Goal: Task Accomplishment & Management: Complete application form

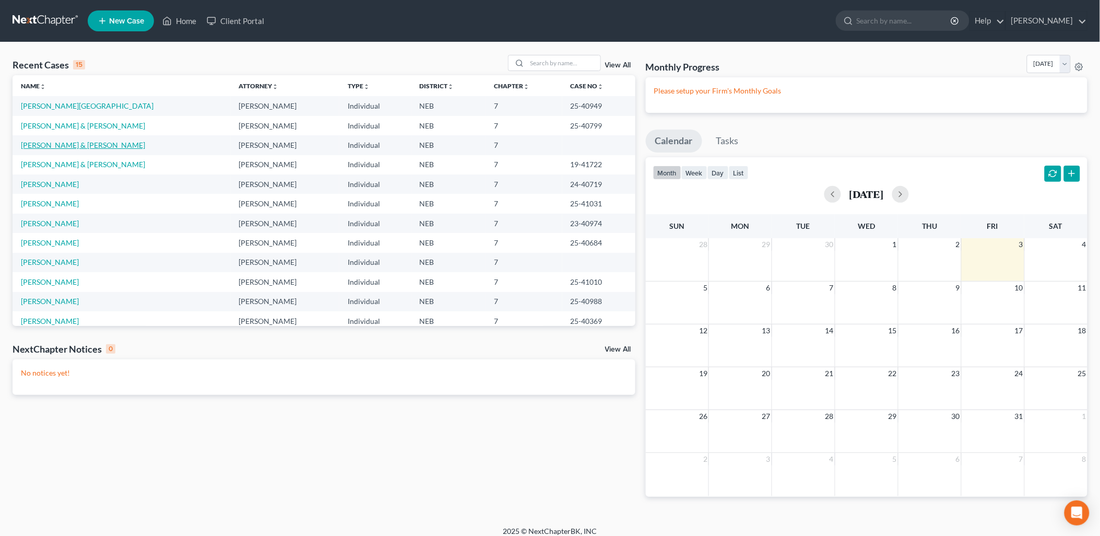
click at [81, 143] on link "[PERSON_NAME] & [PERSON_NAME]" at bounding box center [83, 144] width 124 height 9
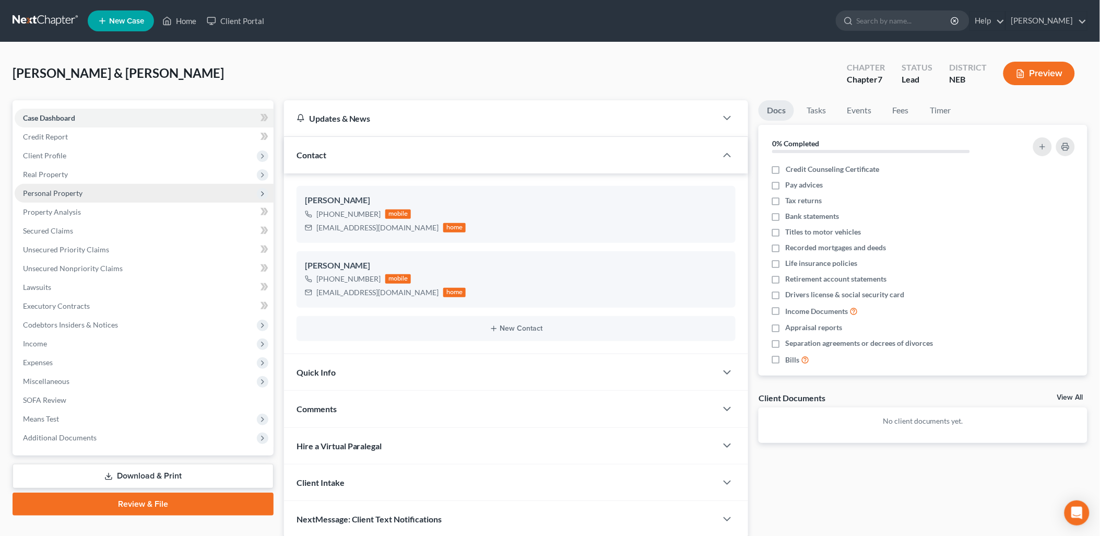
click at [69, 194] on span "Personal Property" at bounding box center [53, 193] width 60 height 9
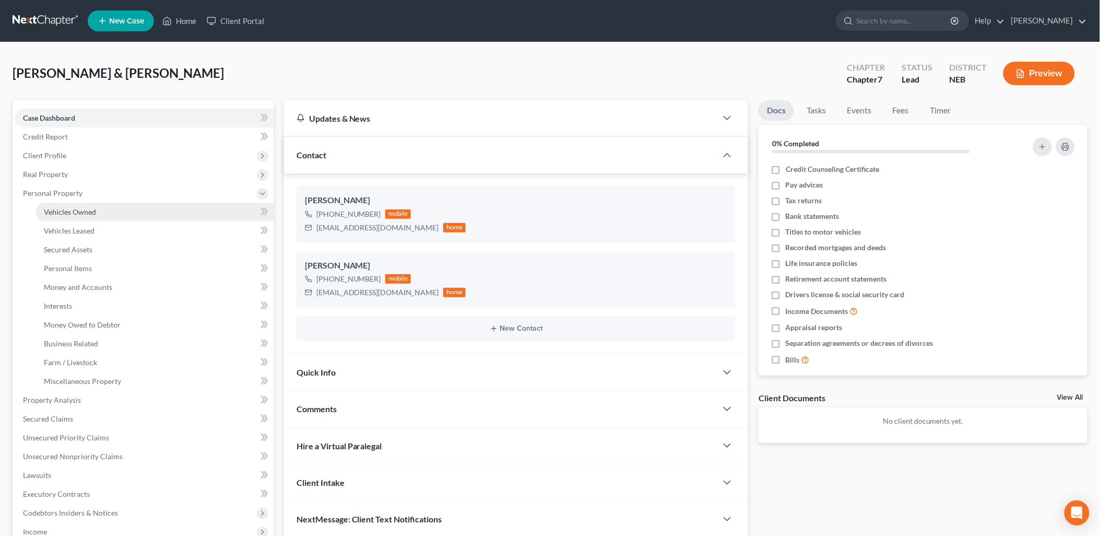
click at [69, 208] on span "Vehicles Owned" at bounding box center [70, 211] width 52 height 9
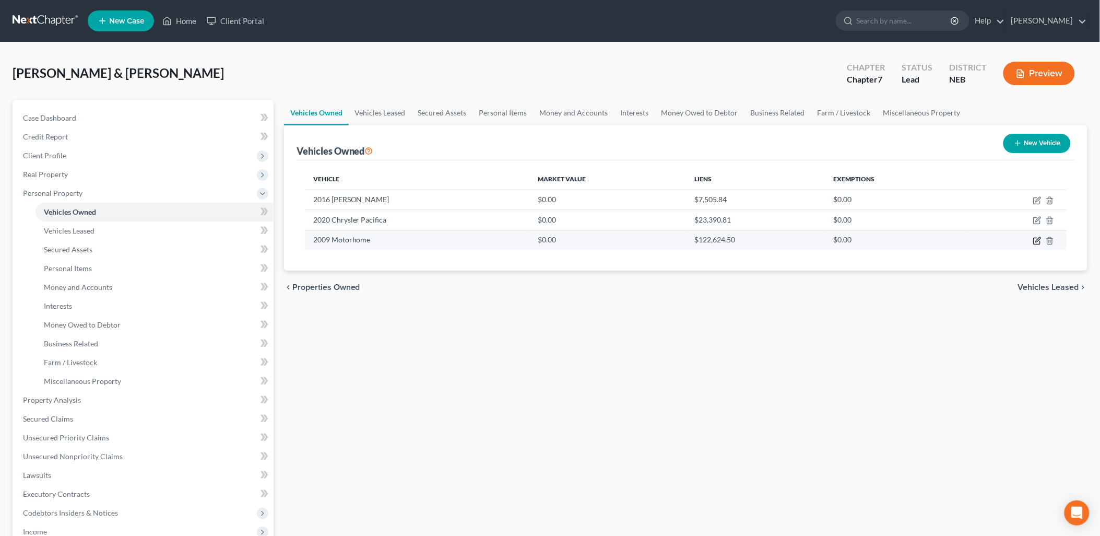
click at [1036, 238] on icon "button" at bounding box center [1037, 241] width 8 height 8
select select "5"
select select "17"
select select "2"
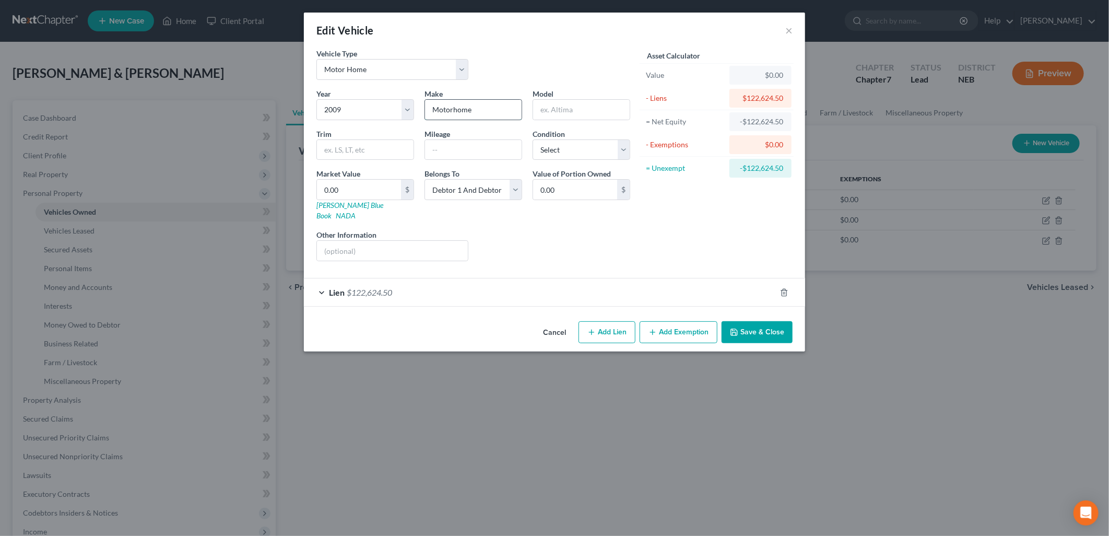
click at [495, 110] on input "Motorhome" at bounding box center [473, 110] width 97 height 20
click at [573, 111] on input "text" at bounding box center [581, 110] width 97 height 20
paste input "Tiffin Allergo Bus"
drag, startPoint x: 607, startPoint y: 107, endPoint x: 557, endPoint y: 105, distance: 49.6
click at [557, 105] on input "Tiffin Allergo Bus" at bounding box center [581, 110] width 97 height 20
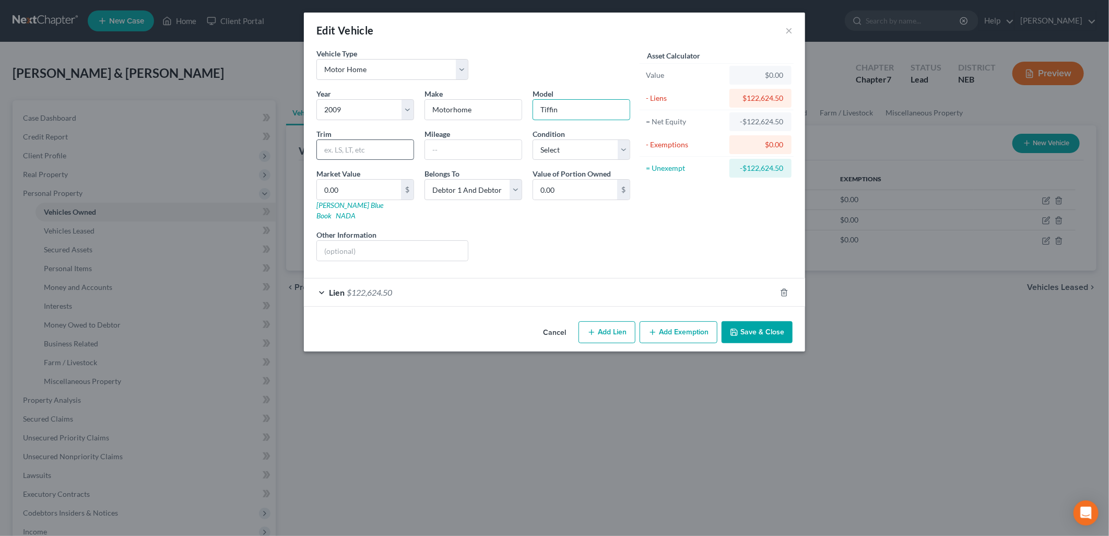
type input "Tiffin"
click at [371, 155] on input "text" at bounding box center [365, 150] width 97 height 20
paste input "Tiffin Allergo Bus"
drag, startPoint x: 343, startPoint y: 148, endPoint x: 226, endPoint y: 160, distance: 117.0
click at [226, 160] on div "Edit Vehicle × Vehicle Type Select Automobile Truck Trailer Watercraft Aircraft…" at bounding box center [554, 268] width 1109 height 536
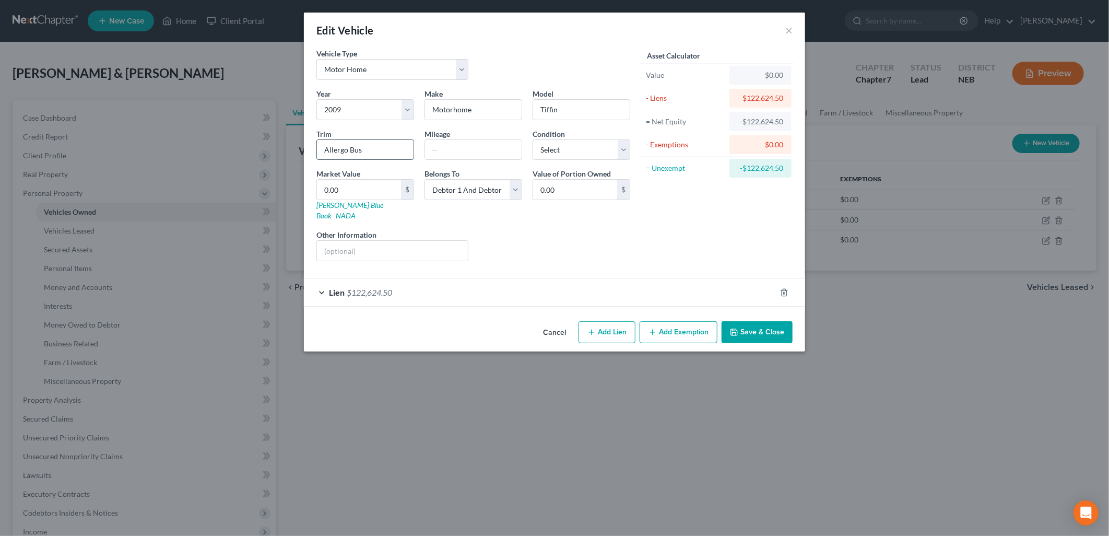
drag, startPoint x: 369, startPoint y: 152, endPoint x: 348, endPoint y: 150, distance: 20.5
click at [348, 150] on input "Allergo Bus" at bounding box center [365, 150] width 97 height 20
type input "Allergo"
click at [604, 151] on select "Select Excellent Very Good Good Fair Poor" at bounding box center [582, 149] width 98 height 21
select select "2"
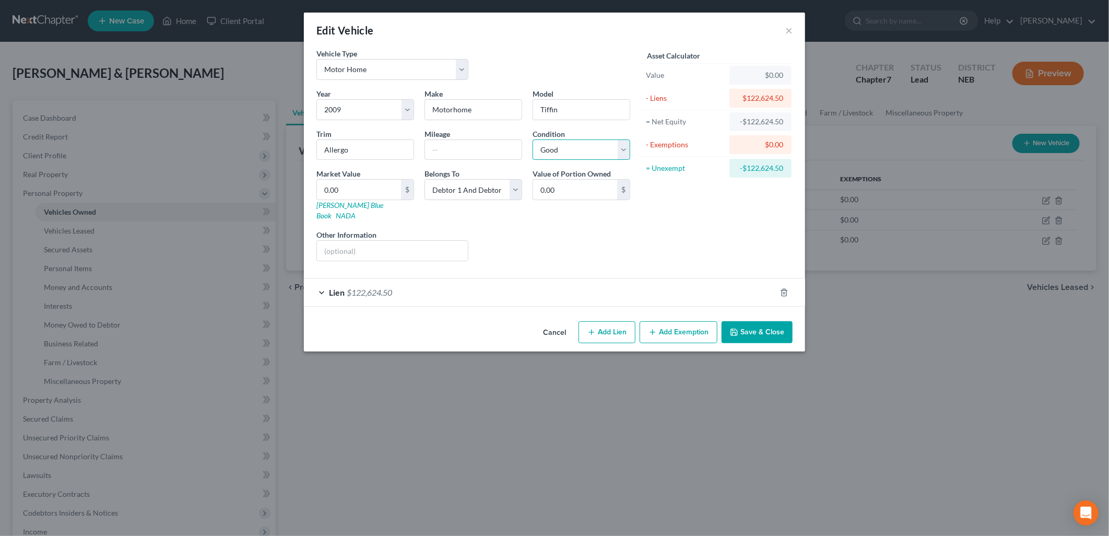
click at [533, 139] on select "Select Excellent Very Good Good Fair Poor" at bounding box center [582, 149] width 98 height 21
click at [758, 321] on button "Save & Close" at bounding box center [757, 332] width 71 height 22
